Goal: Ask a question

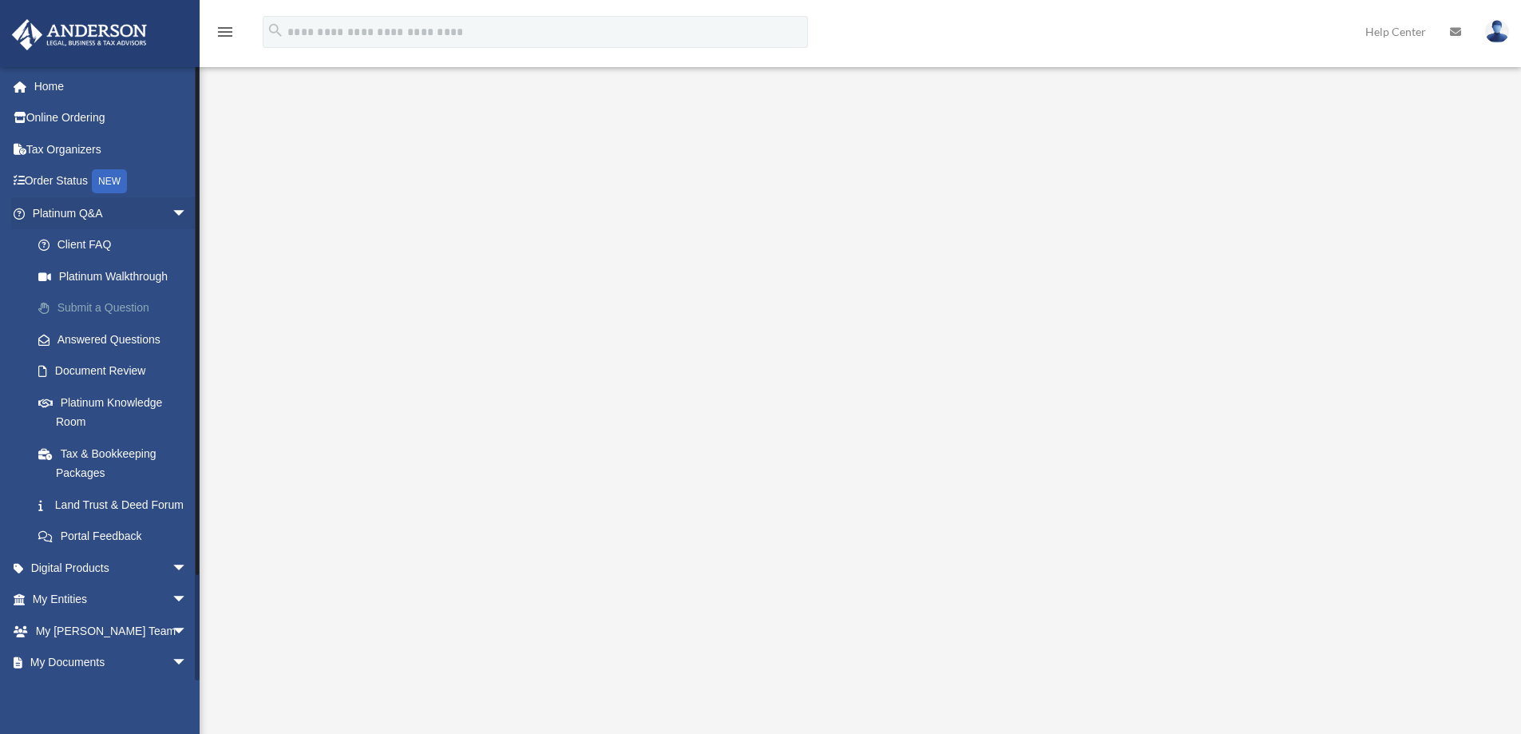
click at [141, 303] on link "Submit a Question" at bounding box center [116, 308] width 189 height 32
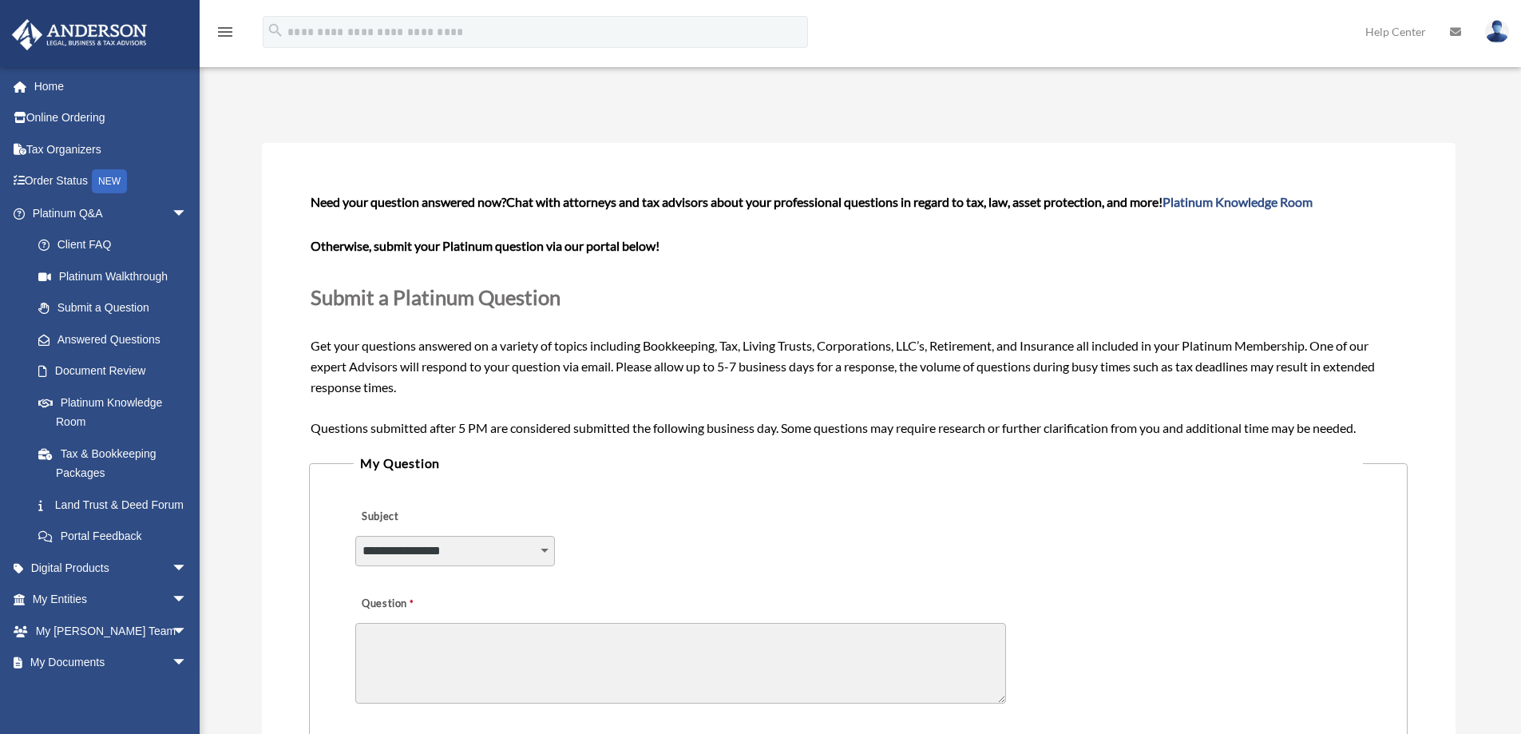
click at [542, 546] on select "**********" at bounding box center [455, 551] width 200 height 30
click at [109, 375] on link "Document Review" at bounding box center [116, 371] width 189 height 32
